Goal: Information Seeking & Learning: Learn about a topic

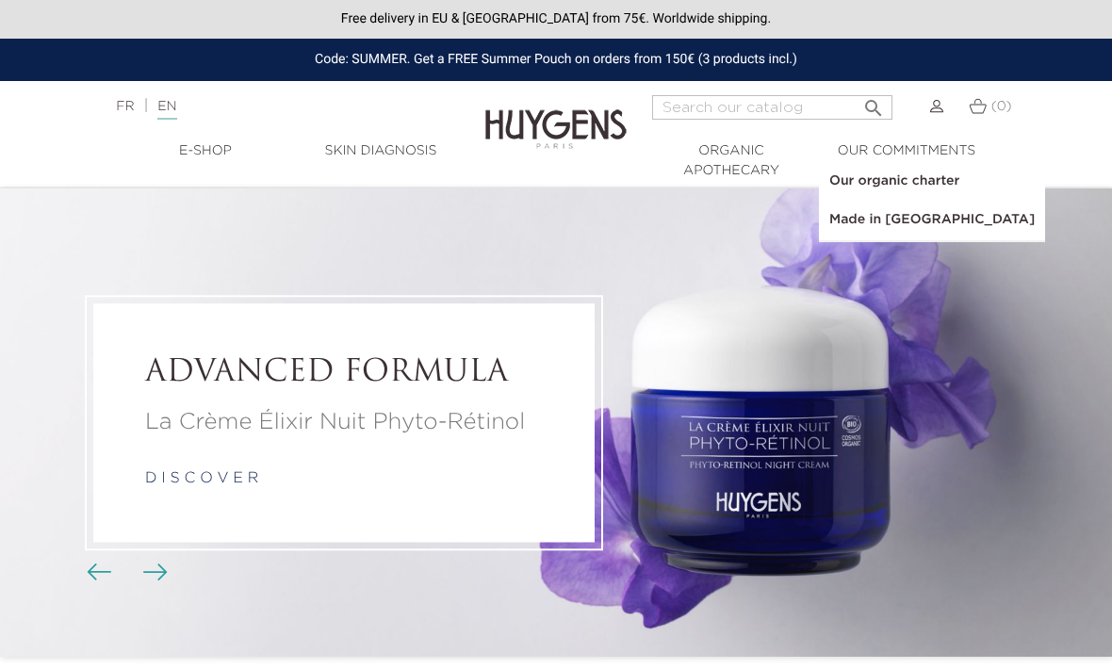
click at [950, 179] on link "Our organic charter" at bounding box center [932, 181] width 224 height 39
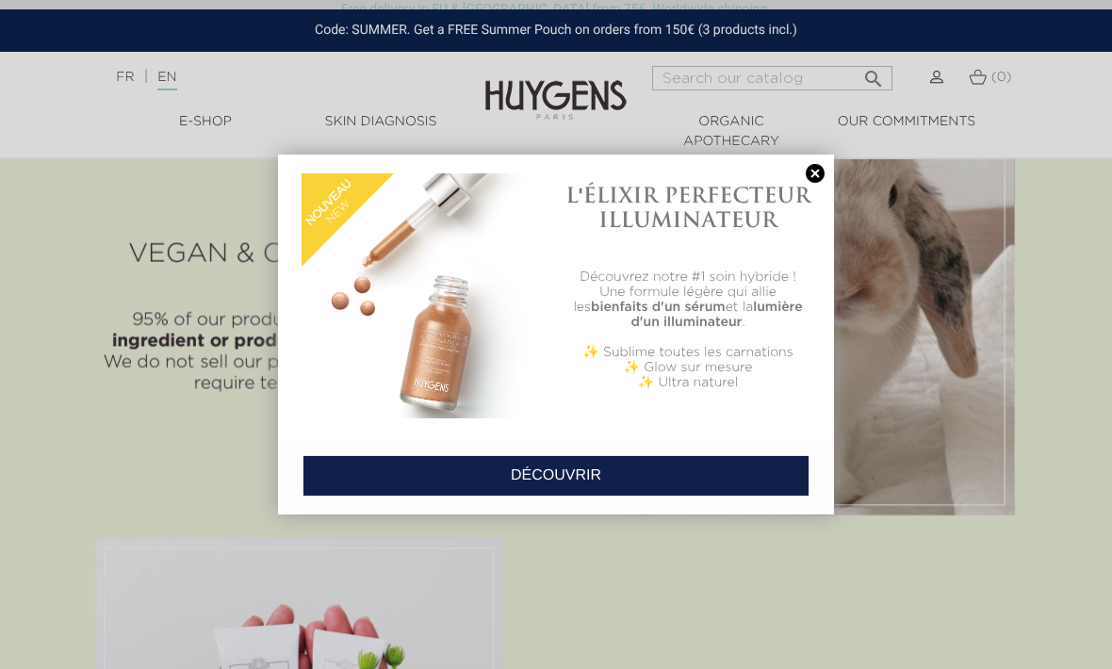
scroll to position [1881, 0]
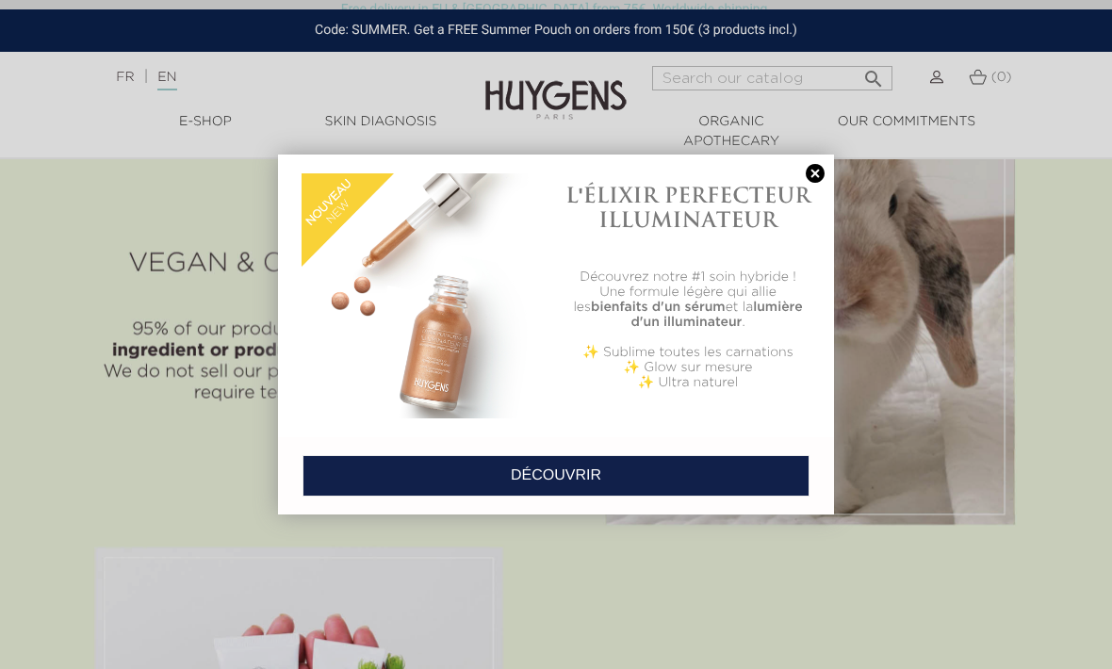
click at [822, 171] on link at bounding box center [815, 174] width 26 height 20
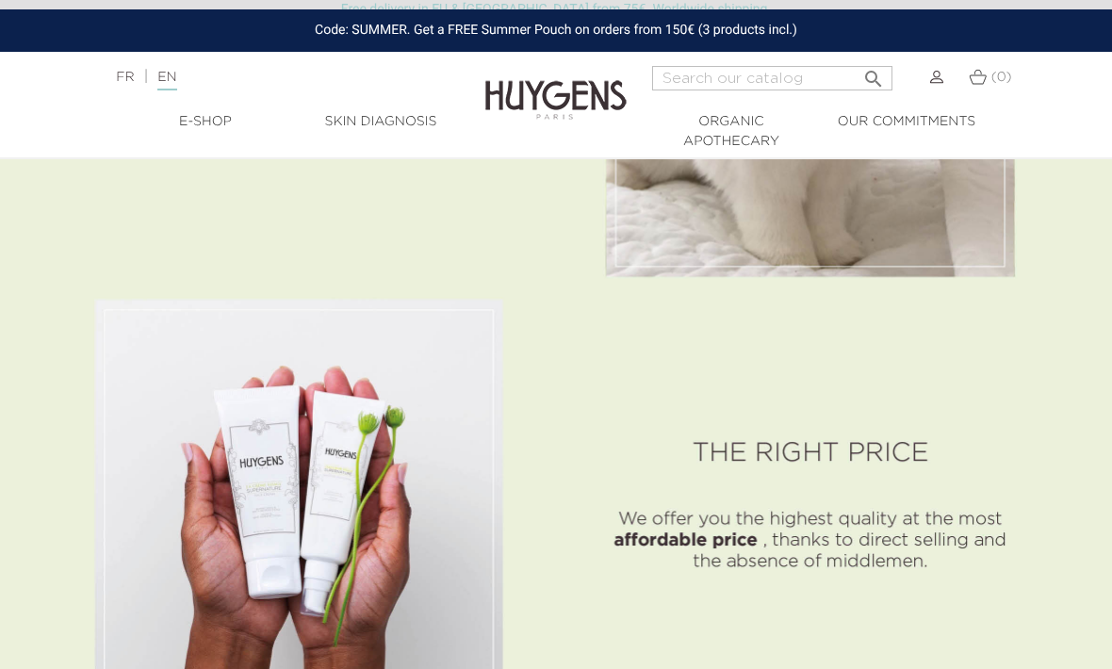
scroll to position [2127, 0]
click at [215, 107] on div "Language: FR | EN Français English  Search (0) " at bounding box center [556, 88] width 1112 height 45
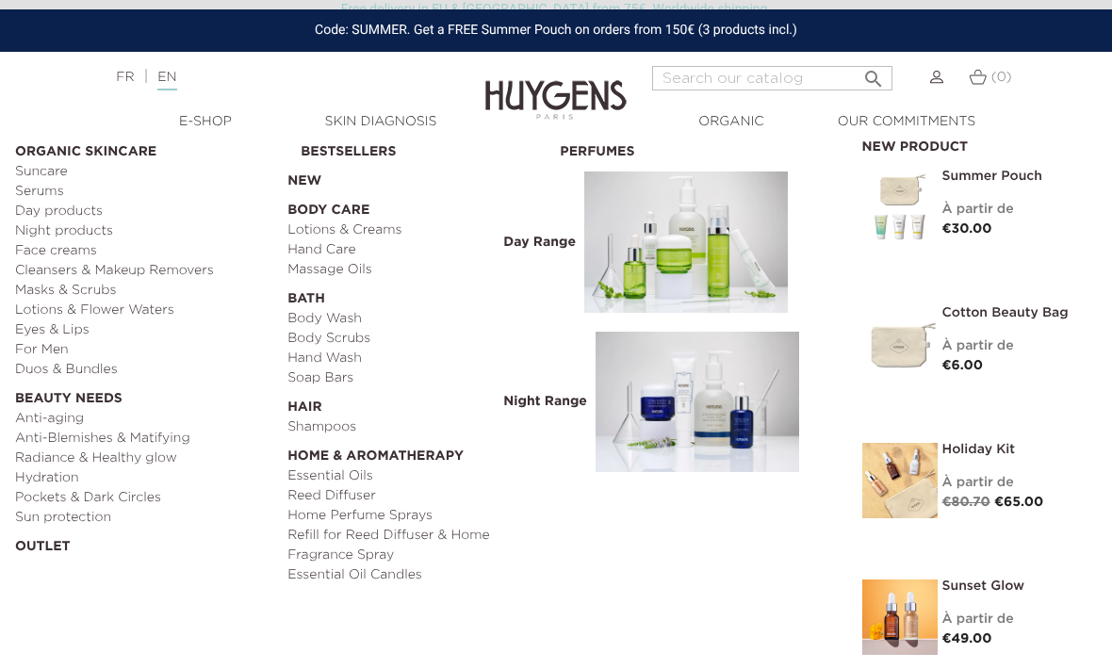
scroll to position [2233, 0]
click at [97, 369] on link "Duos & Bundles" at bounding box center [144, 370] width 259 height 20
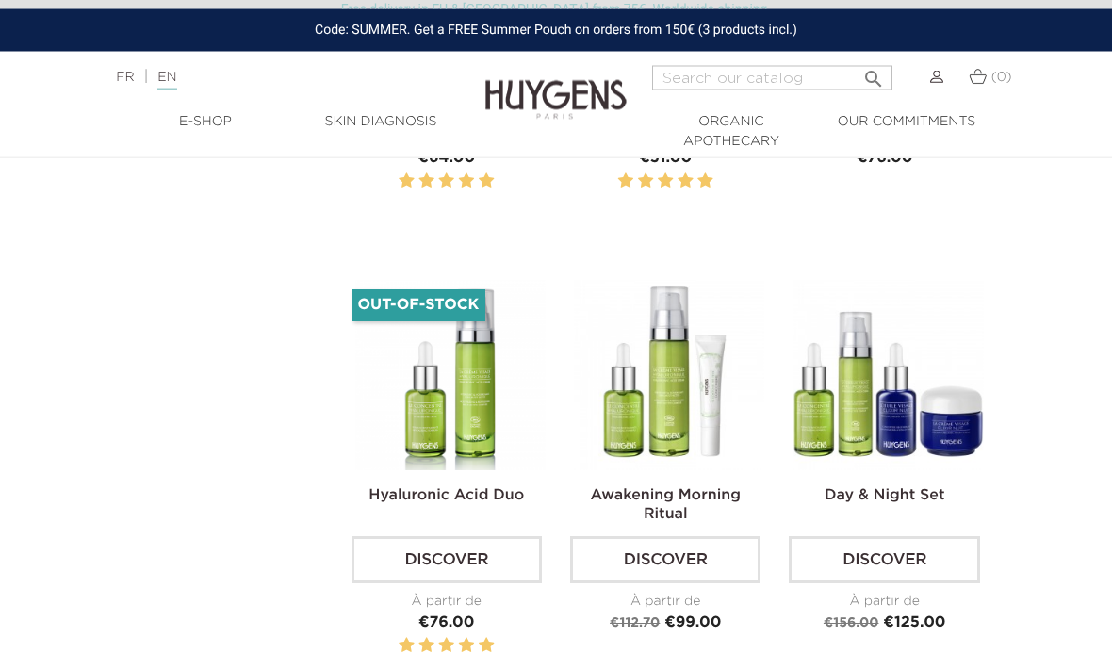
scroll to position [1371, 0]
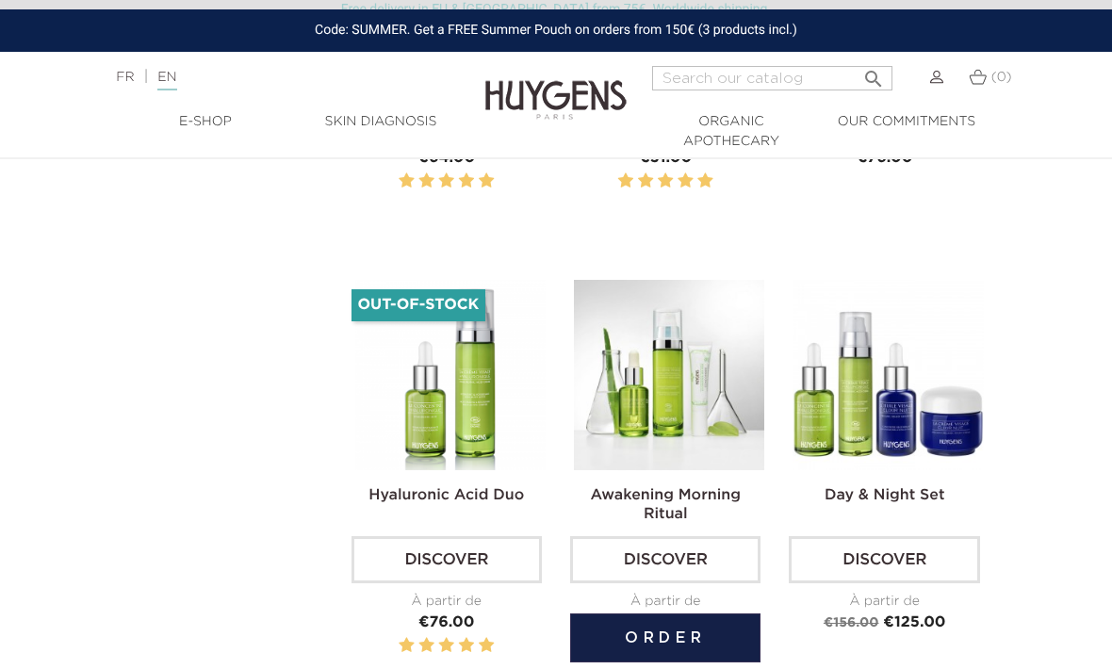
click at [725, 583] on link "Discover" at bounding box center [665, 559] width 190 height 47
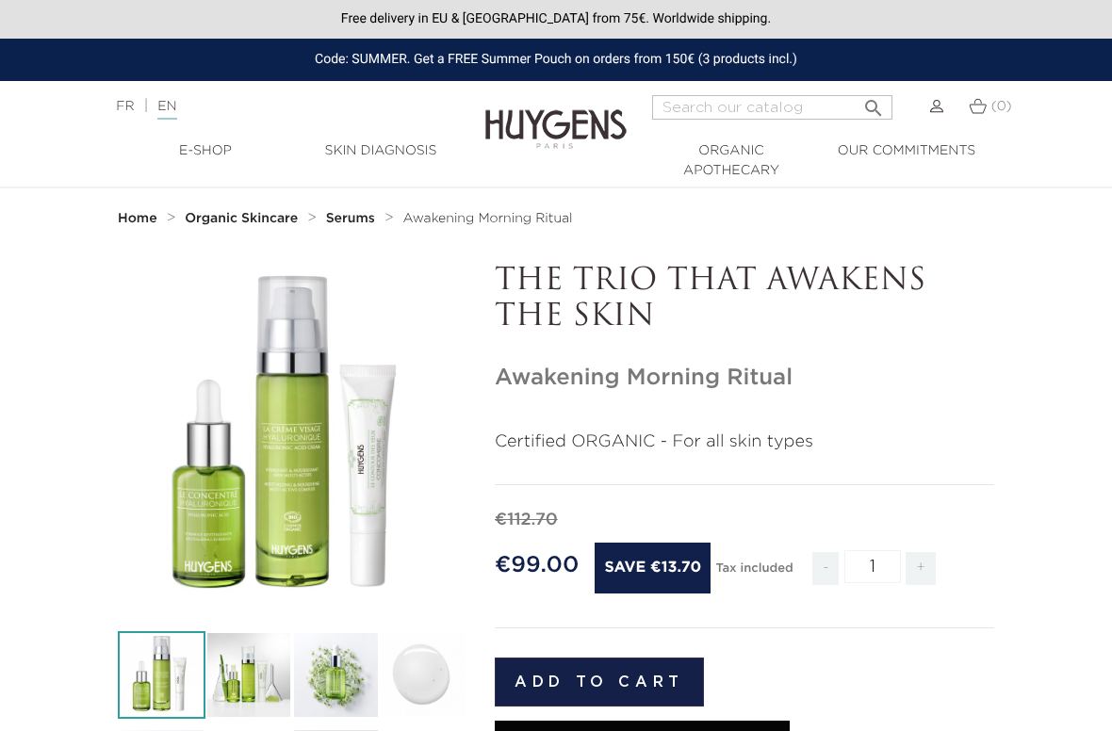
click at [968, 36] on div "Free delivery in EU & [GEOGRAPHIC_DATA] from 75€. Worldwide shipping." at bounding box center [556, 19] width 1112 height 39
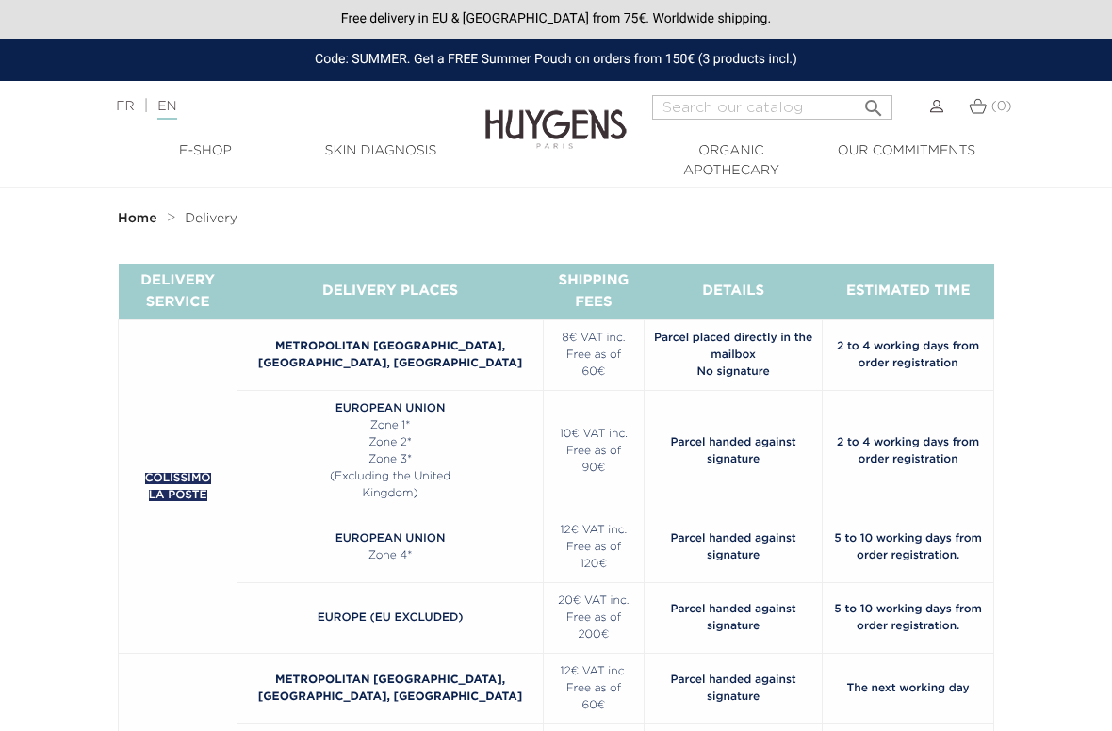
click at [880, 27] on div "Free delivery in EU & [GEOGRAPHIC_DATA] from 75€. Worldwide shipping." at bounding box center [556, 19] width 1112 height 39
click at [674, 204] on nav "Home Delivery" at bounding box center [556, 219] width 1112 height 60
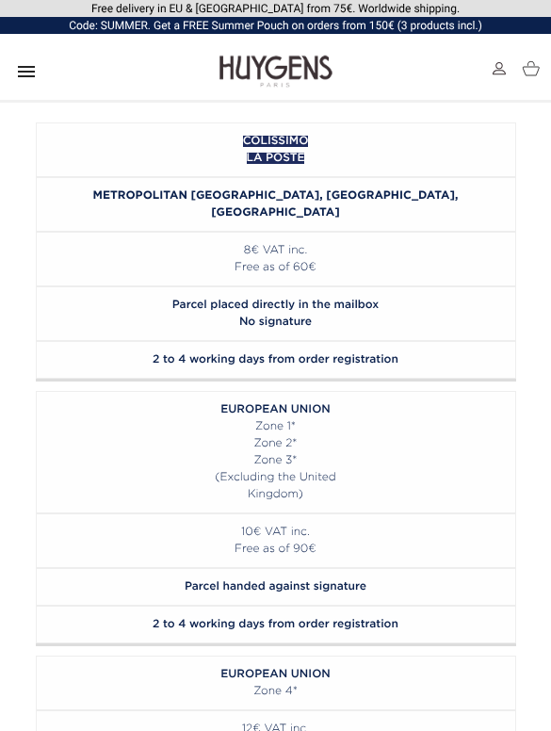
click at [32, 64] on icon "" at bounding box center [26, 71] width 23 height 23
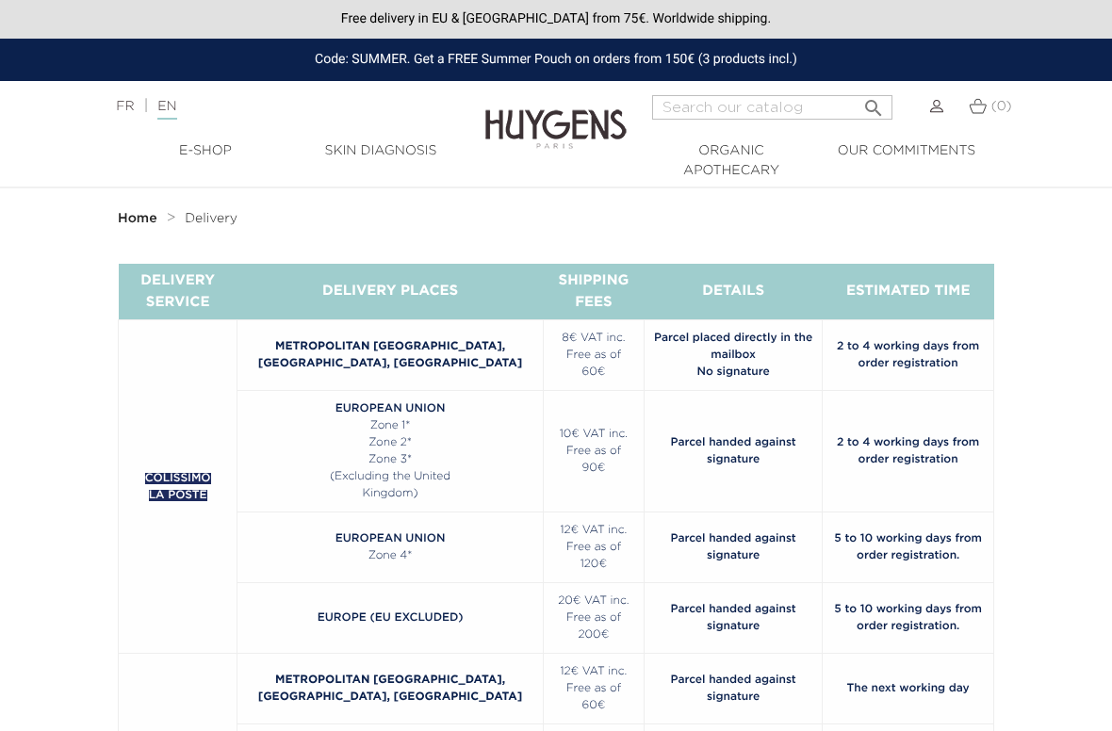
click at [845, 16] on div "Free delivery in EU & [GEOGRAPHIC_DATA] from 75€. Worldwide shipping." at bounding box center [556, 19] width 1112 height 39
click at [1104, 14] on div "Free delivery in EU & [GEOGRAPHIC_DATA] from 75€. Worldwide shipping." at bounding box center [556, 19] width 1112 height 39
